Goal: Task Accomplishment & Management: Use online tool/utility

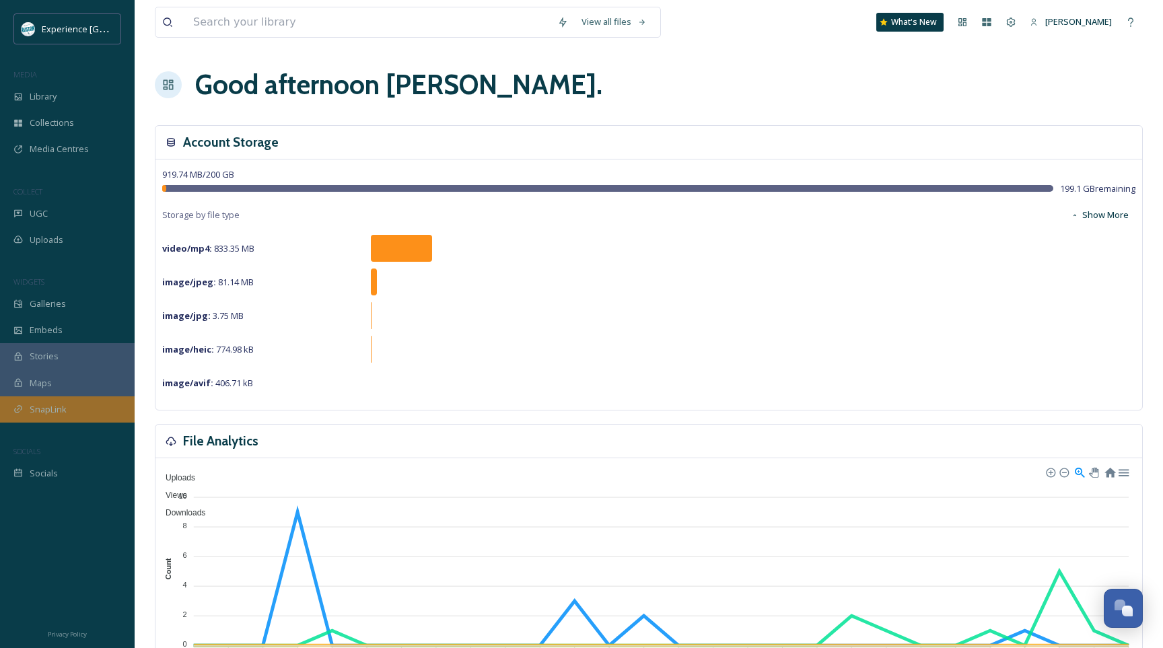
click at [68, 407] on div "SnapLink" at bounding box center [67, 409] width 135 height 26
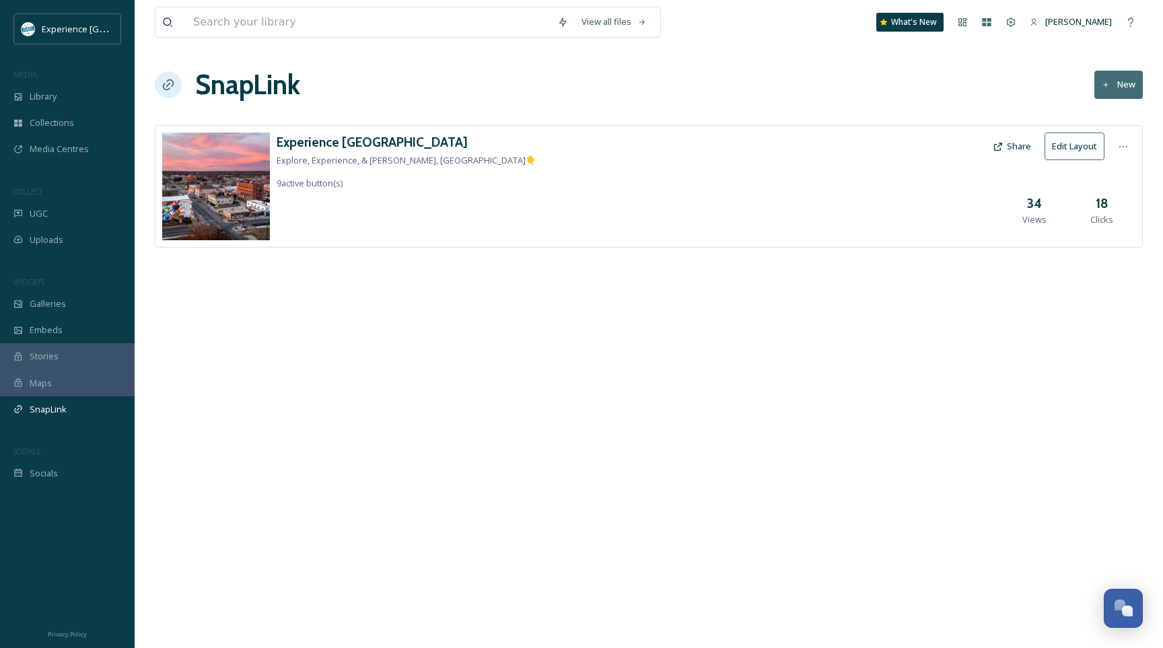
click at [684, 226] on div "Experience Ruston Explore, Experience, & [PERSON_NAME], [GEOGRAPHIC_DATA]👇 9 ac…" at bounding box center [649, 186] width 988 height 122
click at [339, 143] on h3 "Experience [GEOGRAPHIC_DATA]" at bounding box center [407, 143] width 260 height 20
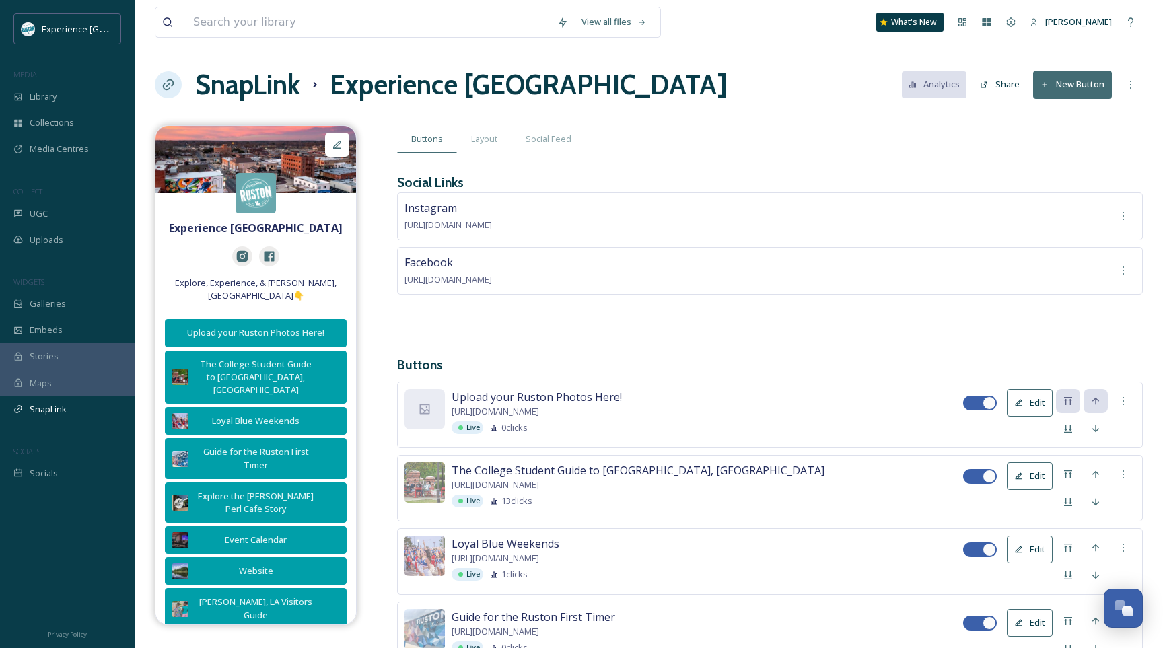
click at [1071, 75] on button "New Button" at bounding box center [1072, 85] width 79 height 28
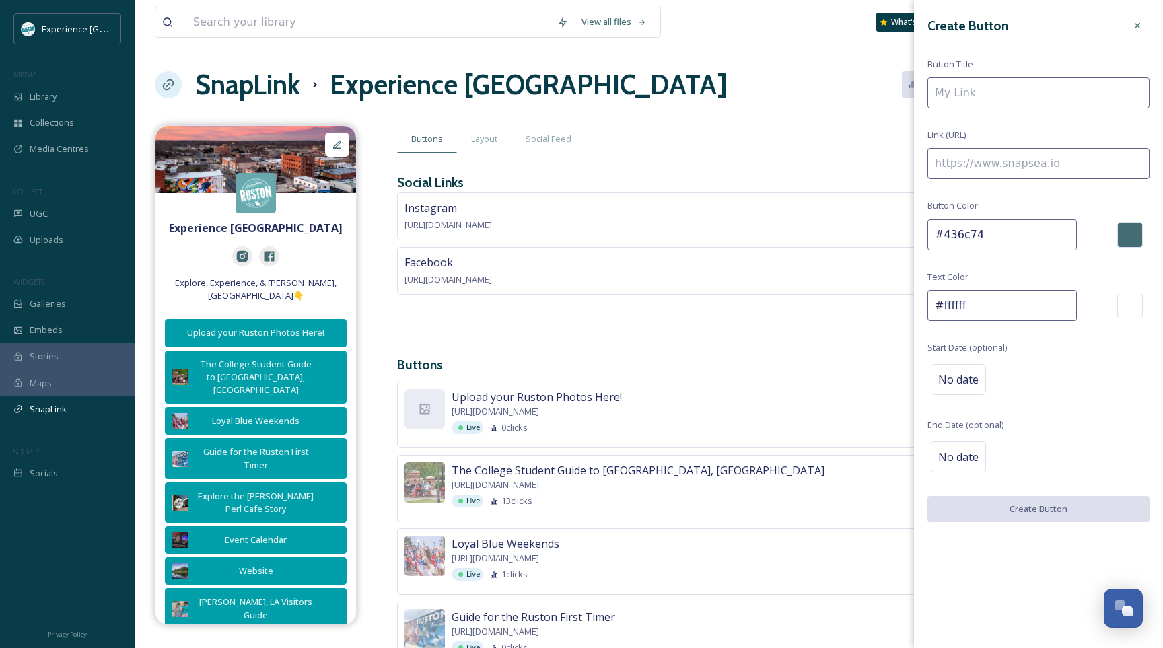
click at [1032, 98] on input at bounding box center [1038, 92] width 222 height 31
click at [1013, 162] on input "To enrich screen reader interactions, please activate Accessibility in Grammarl…" at bounding box center [1038, 163] width 222 height 31
paste input "[URL][DOMAIN_NAME]"
type input "[URL][DOMAIN_NAME]"
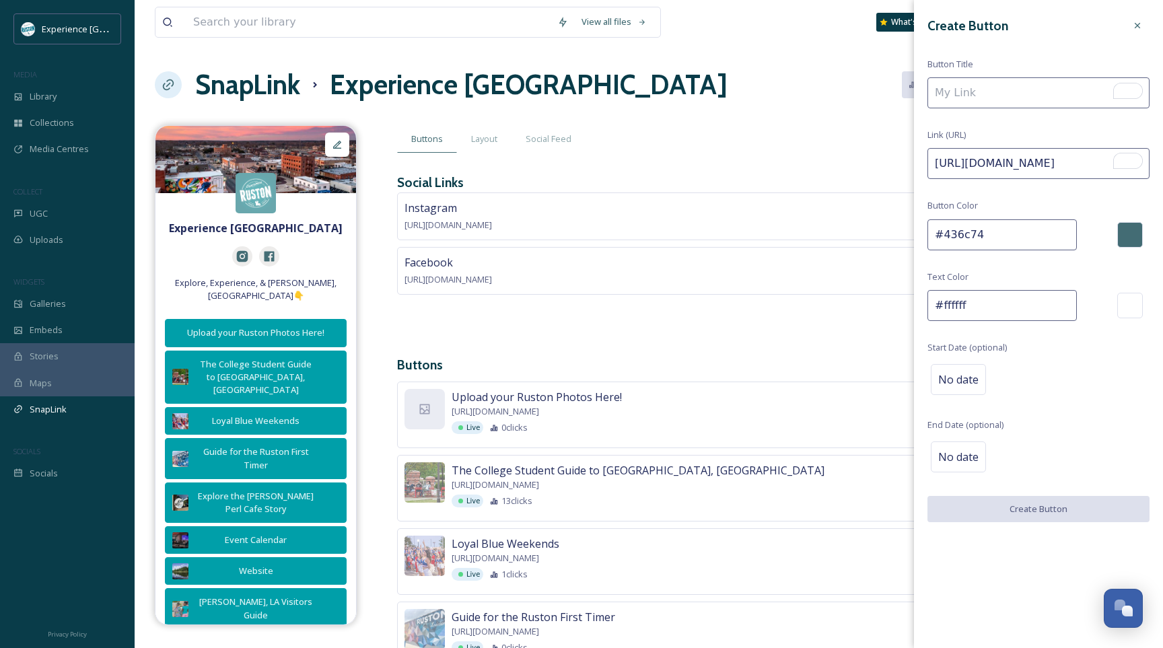
scroll to position [0, 0]
click at [1018, 97] on input "To enrich screen reader interactions, please activate Accessibility in Grammarl…" at bounding box center [1038, 92] width 222 height 31
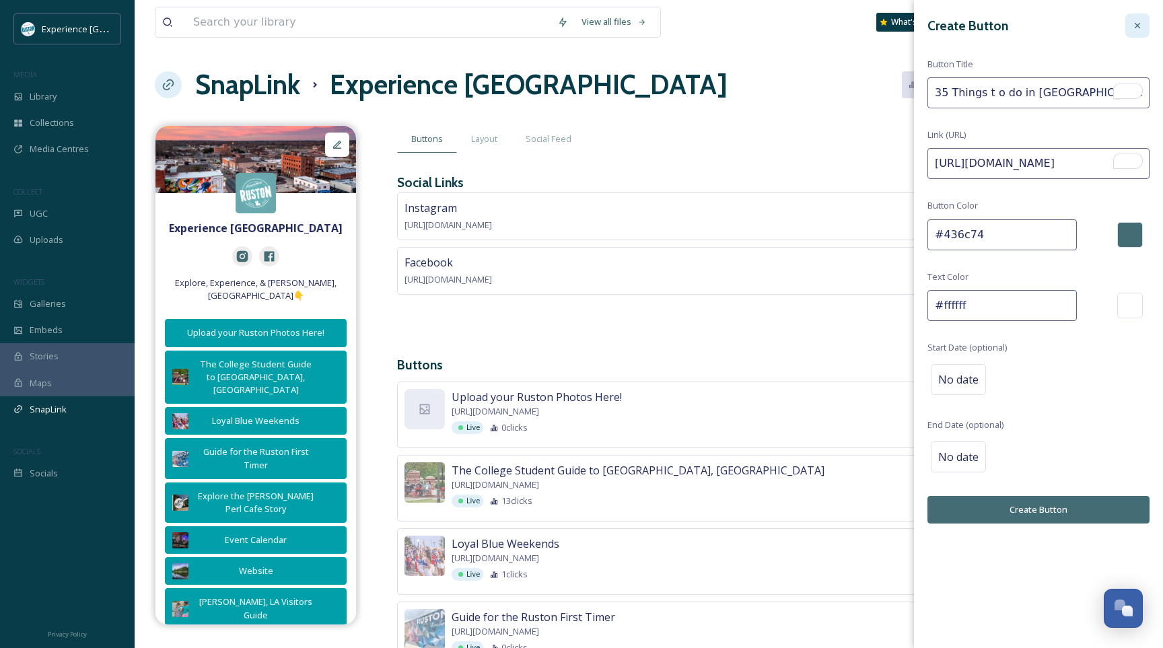
type input "35 Things t o do in [GEOGRAPHIC_DATA]"
click at [1143, 22] on div at bounding box center [1137, 25] width 24 height 24
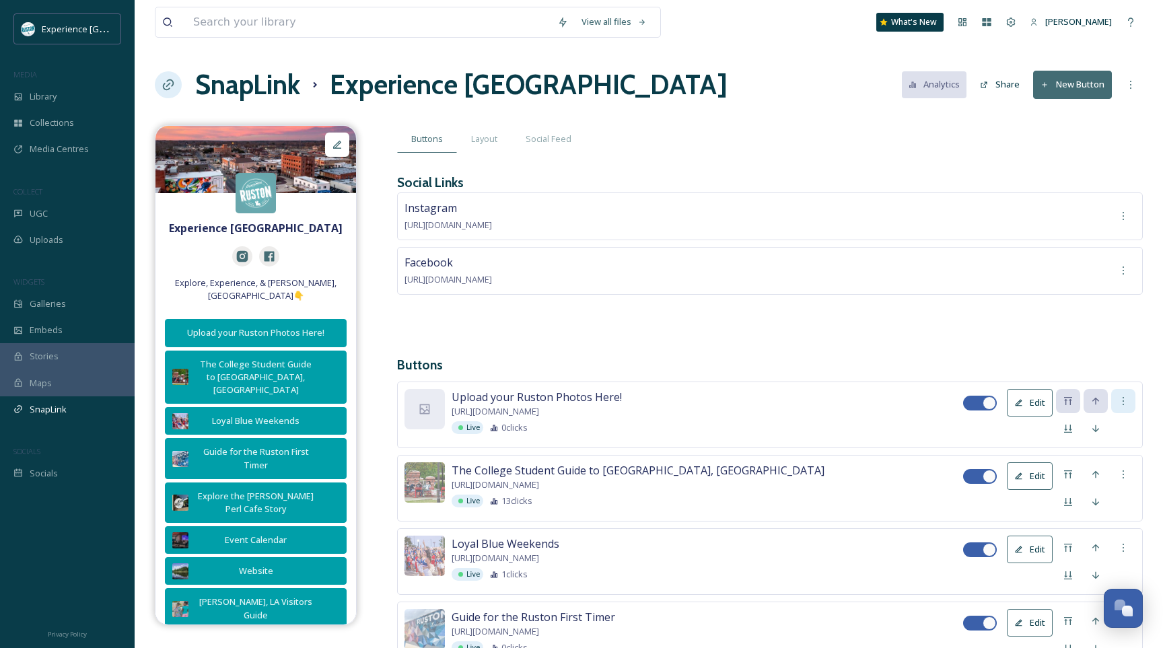
click at [1122, 400] on icon at bounding box center [1123, 401] width 11 height 11
click at [1113, 355] on h3 "Buttons" at bounding box center [770, 365] width 746 height 20
click at [1069, 87] on button "New Button" at bounding box center [1072, 85] width 79 height 28
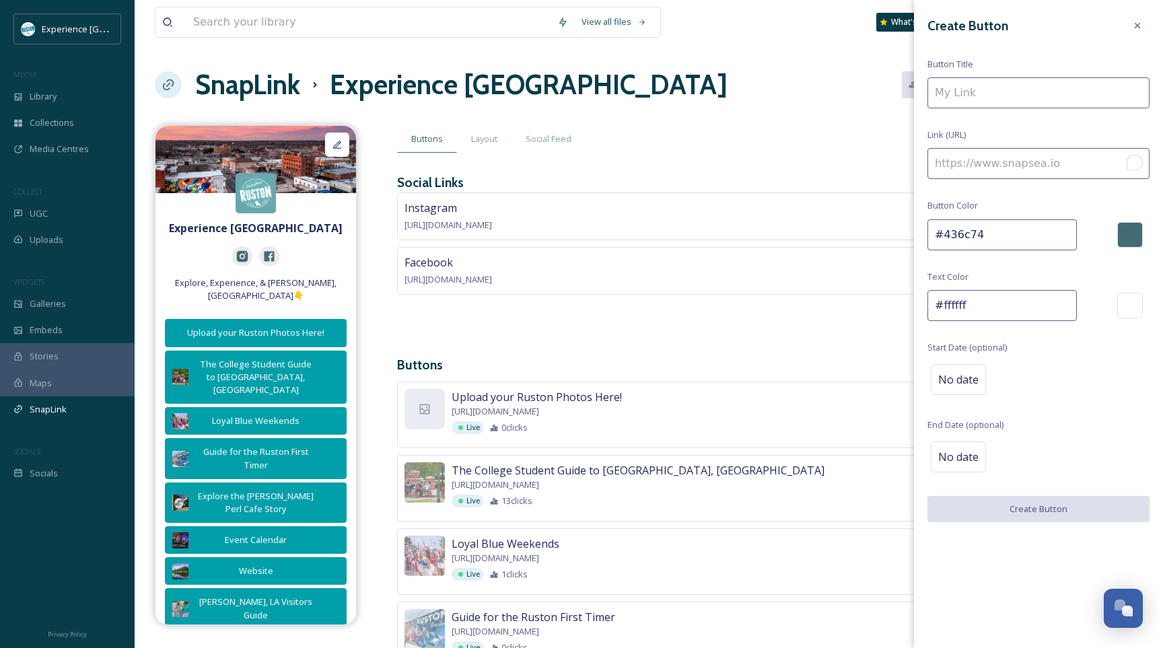
click at [1013, 177] on input "To enrich screen reader interactions, please activate Accessibility in Grammarl…" at bounding box center [1038, 163] width 222 height 31
paste input "[URL][DOMAIN_NAME]"
type input "[URL][DOMAIN_NAME]"
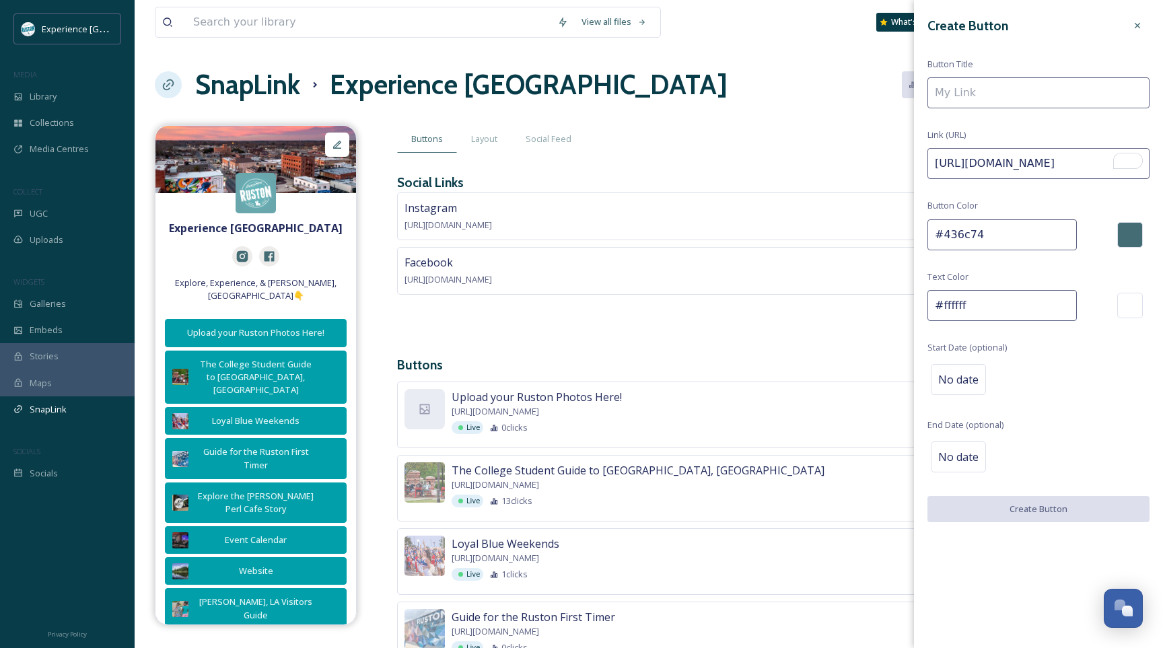
click at [989, 85] on input at bounding box center [1038, 92] width 222 height 31
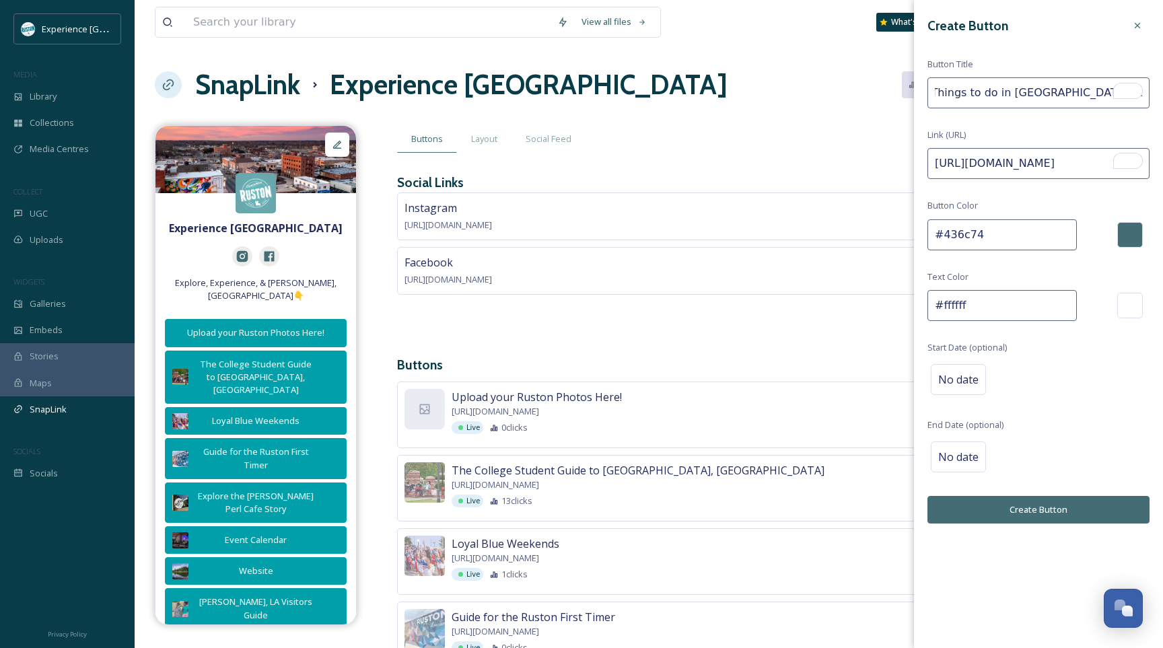
scroll to position [0, 24]
type input "35 Things to do in [GEOGRAPHIC_DATA] Before You Graduate!"
click at [1081, 509] on button "Create Button" at bounding box center [1038, 510] width 222 height 28
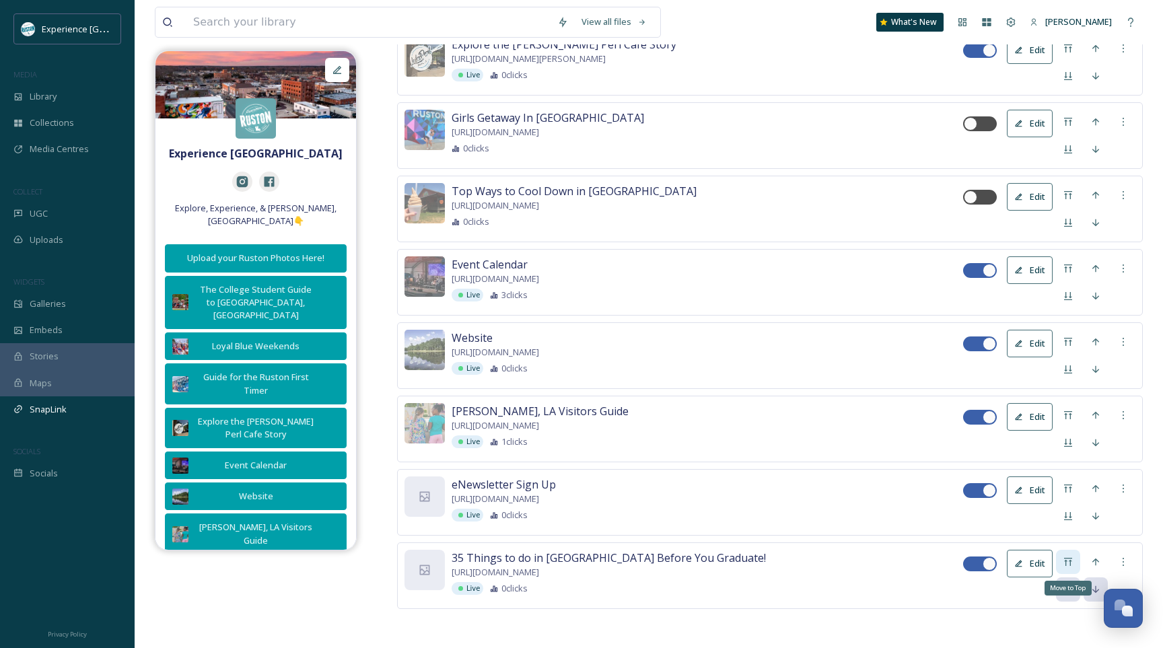
click at [1069, 563] on icon at bounding box center [1068, 562] width 11 height 11
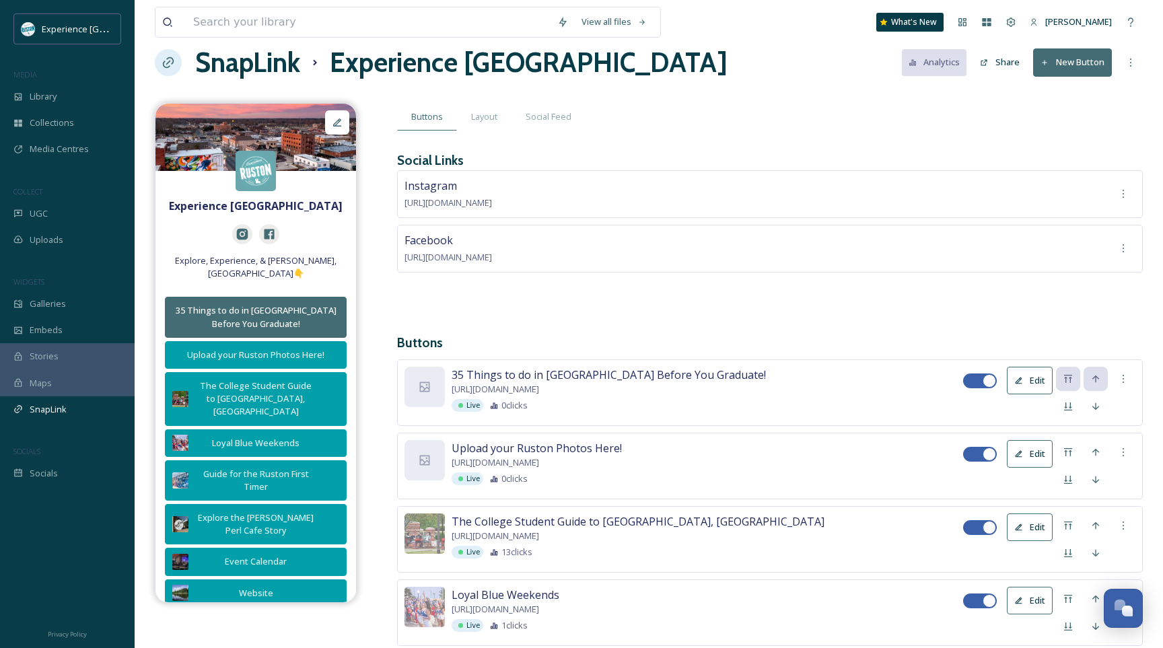
click at [1031, 450] on button "Edit" at bounding box center [1030, 454] width 46 height 28
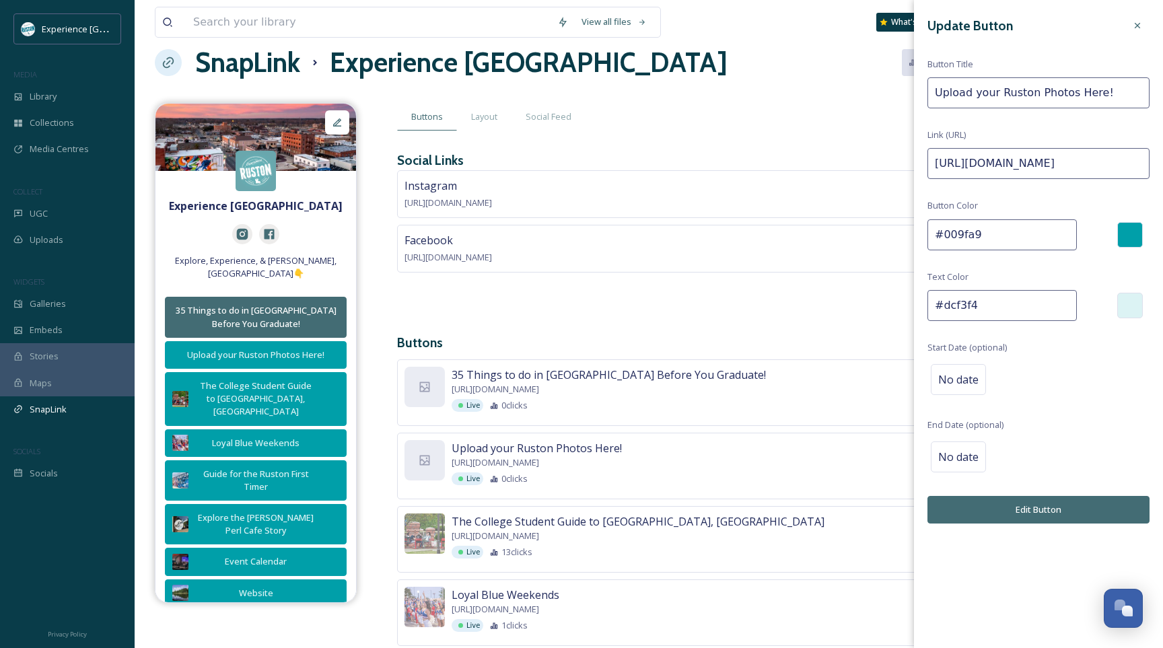
drag, startPoint x: 936, startPoint y: 232, endPoint x: 982, endPoint y: 237, distance: 46.0
click at [982, 237] on input "#009fa9" at bounding box center [1001, 234] width 149 height 31
click at [980, 511] on button "Edit Button" at bounding box center [1038, 510] width 222 height 28
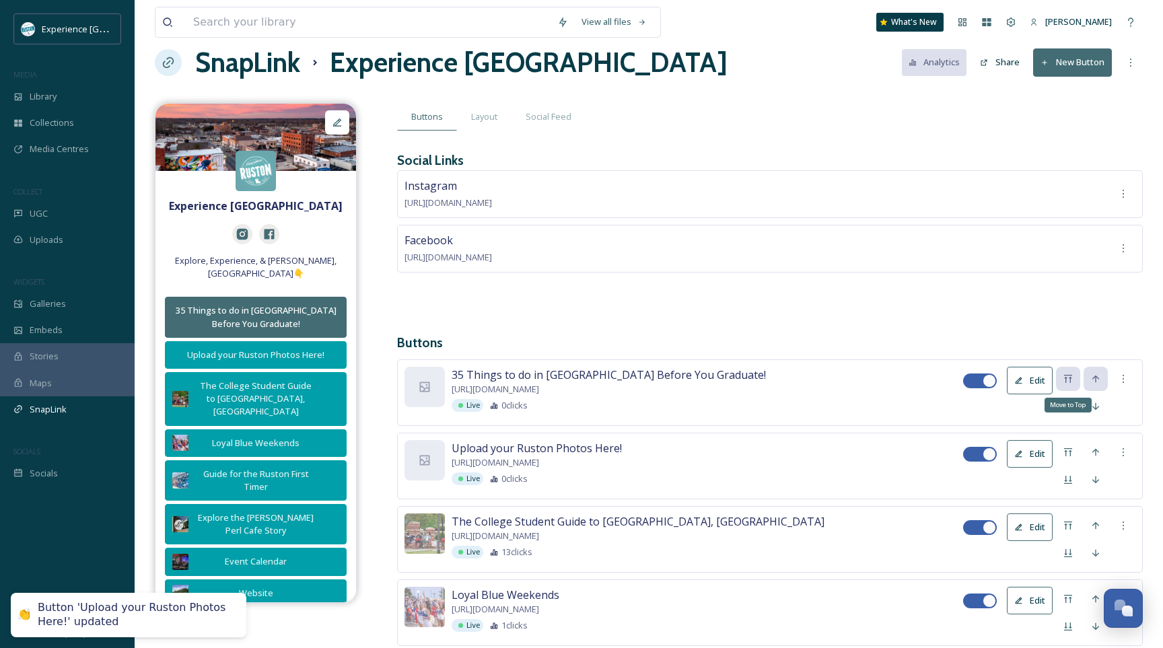
click at [1031, 377] on button "Edit" at bounding box center [1030, 381] width 46 height 28
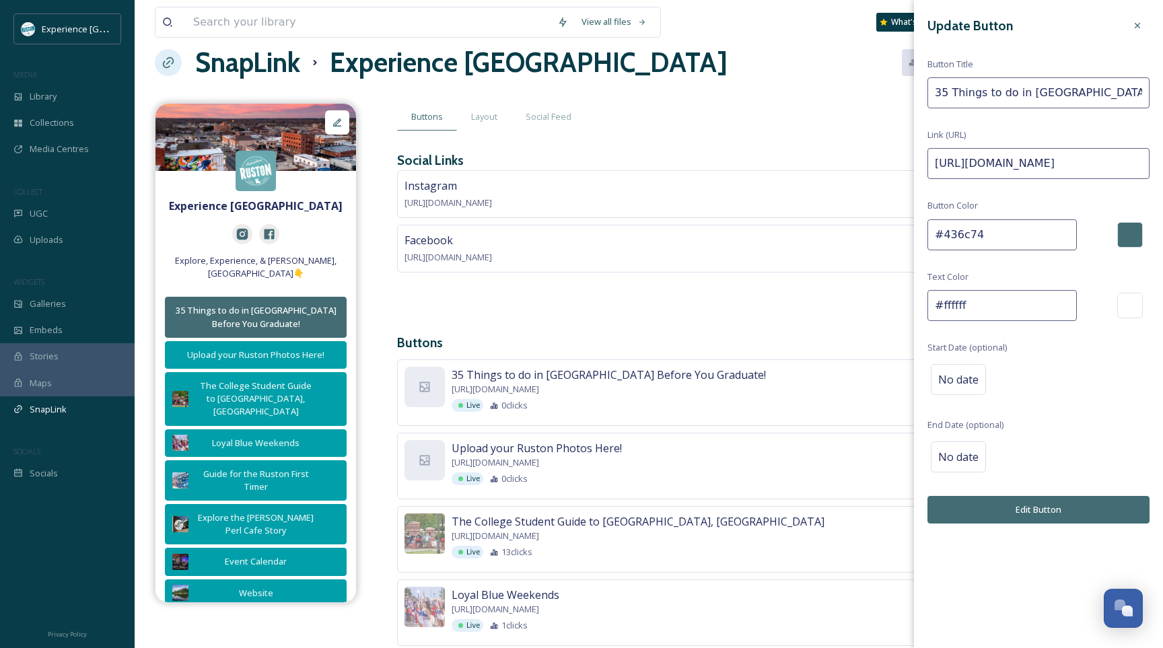
click at [991, 230] on input "#436c74" at bounding box center [1001, 234] width 149 height 31
paste input "009fa9"
type input "#009fa9"
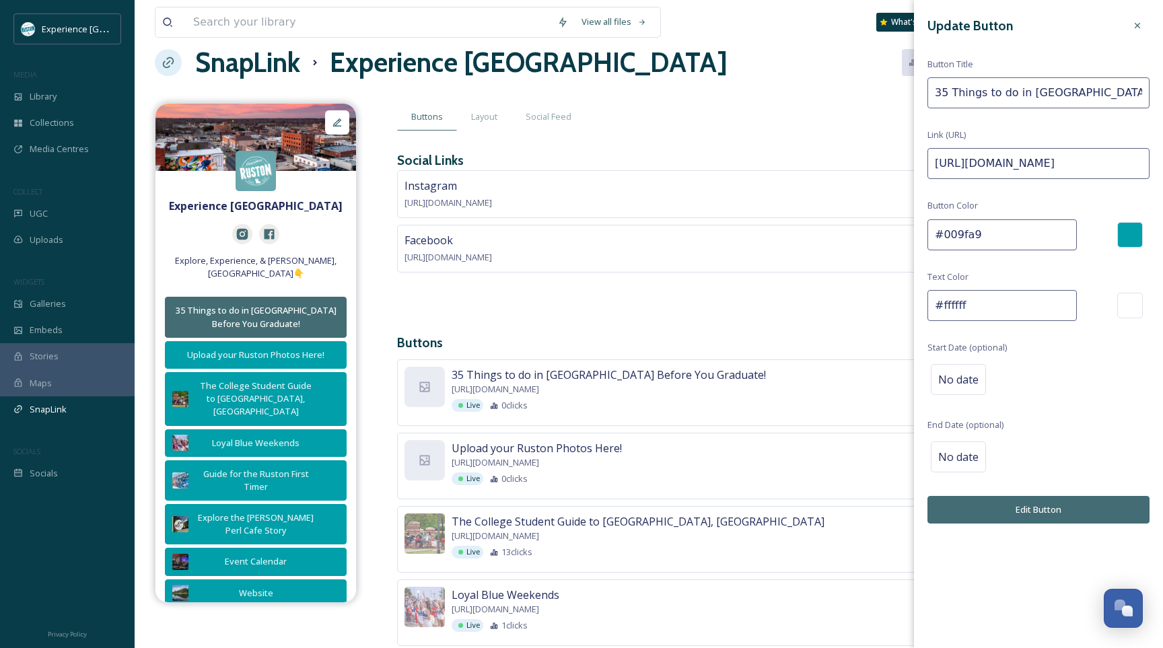
click at [1000, 511] on button "Edit Button" at bounding box center [1038, 510] width 222 height 28
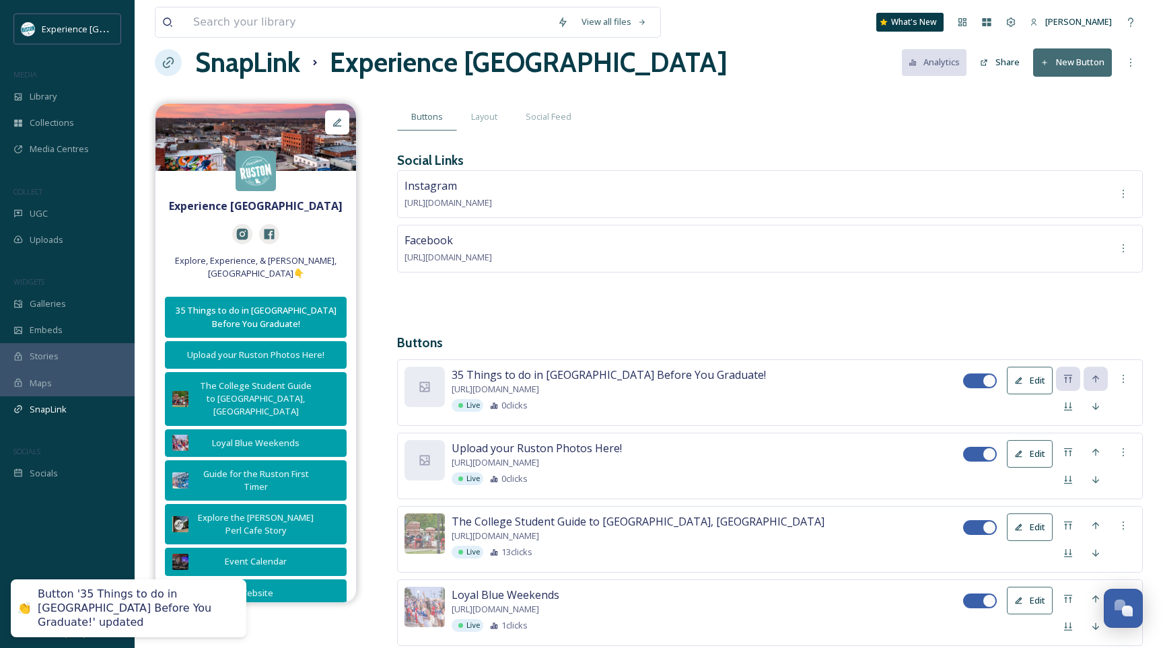
click at [1032, 464] on button "Edit" at bounding box center [1030, 454] width 46 height 28
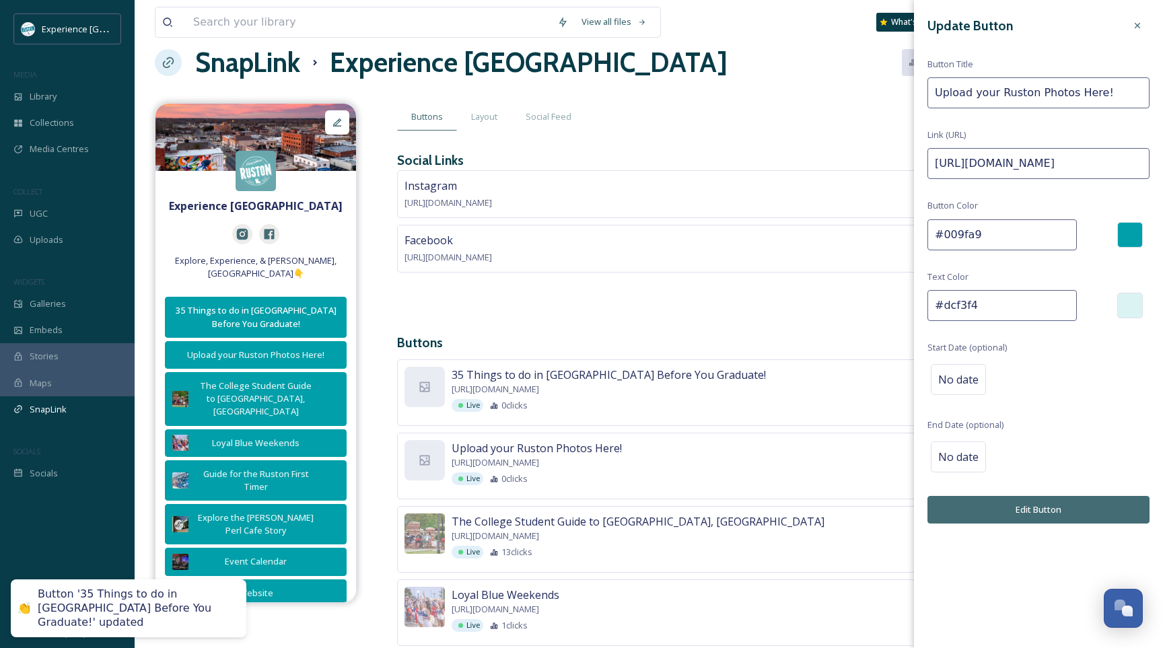
click at [989, 316] on input "#dcf3f4" at bounding box center [1001, 305] width 149 height 31
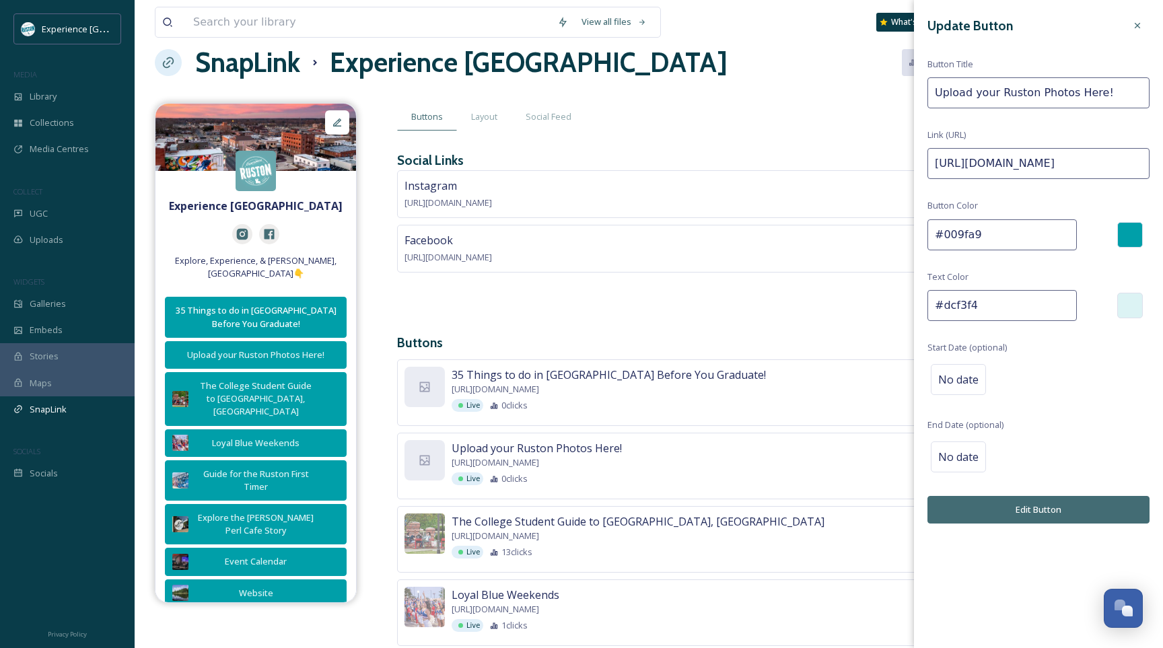
click at [989, 509] on button "Edit Button" at bounding box center [1038, 510] width 222 height 28
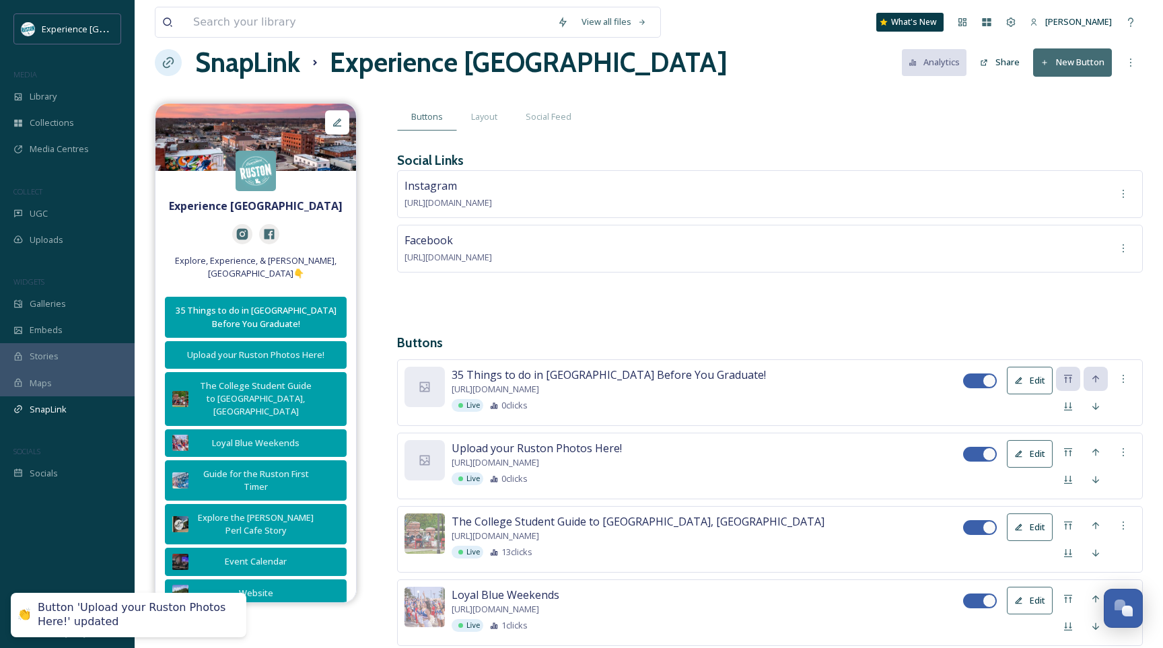
click at [1028, 380] on button "Edit" at bounding box center [1030, 381] width 46 height 28
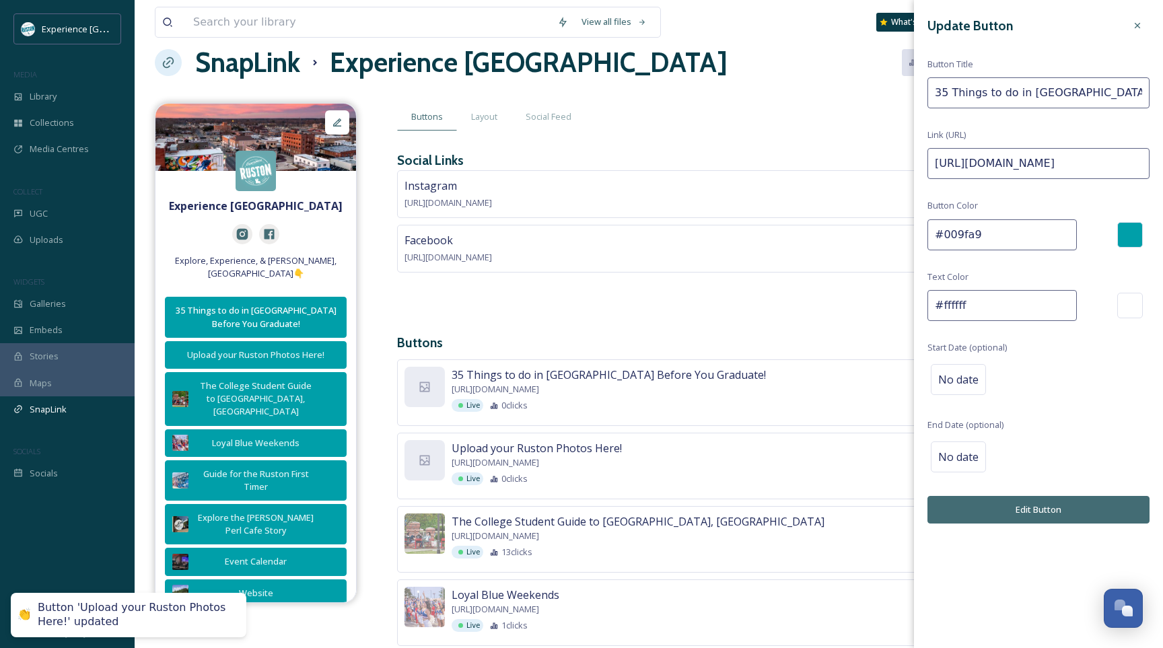
click at [994, 314] on input "#ffffff" at bounding box center [1001, 305] width 149 height 31
paste input "dcf3f4"
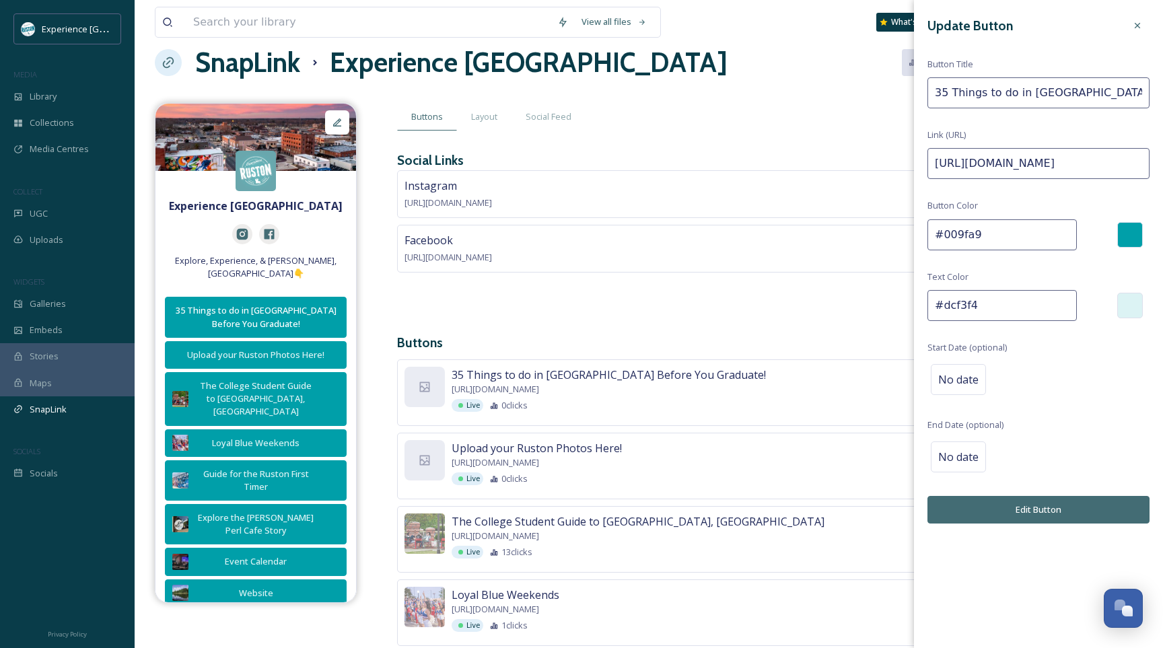
type input "#dcf3f4"
click at [972, 508] on button "Edit Button" at bounding box center [1038, 510] width 222 height 28
